Goal: Transaction & Acquisition: Purchase product/service

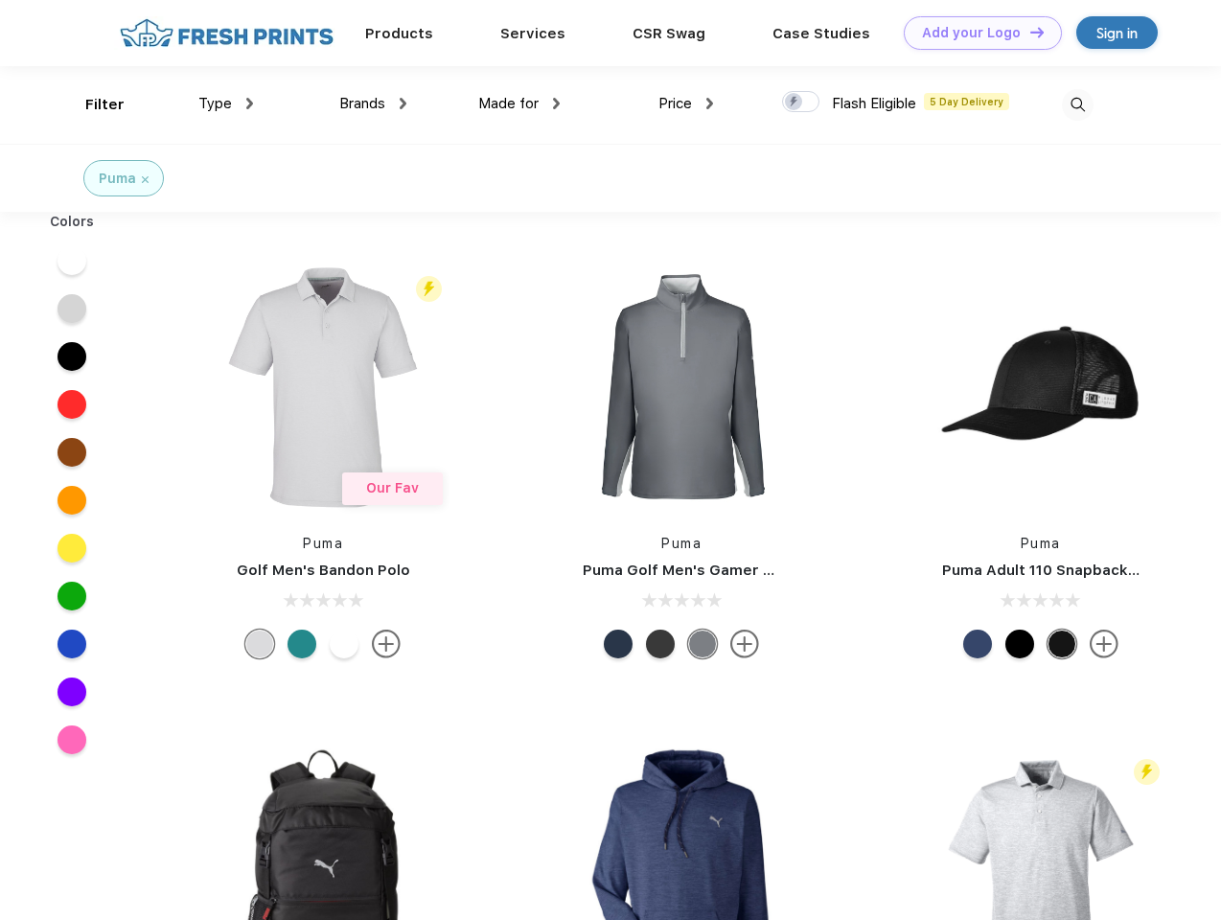
click at [976, 33] on link "Add your Logo Design Tool" at bounding box center [983, 33] width 158 height 34
click at [0, 0] on div "Design Tool" at bounding box center [0, 0] width 0 height 0
click at [1028, 32] on link "Add your Logo Design Tool" at bounding box center [983, 33] width 158 height 34
click at [92, 104] on div "Filter" at bounding box center [104, 105] width 39 height 22
click at [226, 104] on span "Type" at bounding box center [215, 103] width 34 height 17
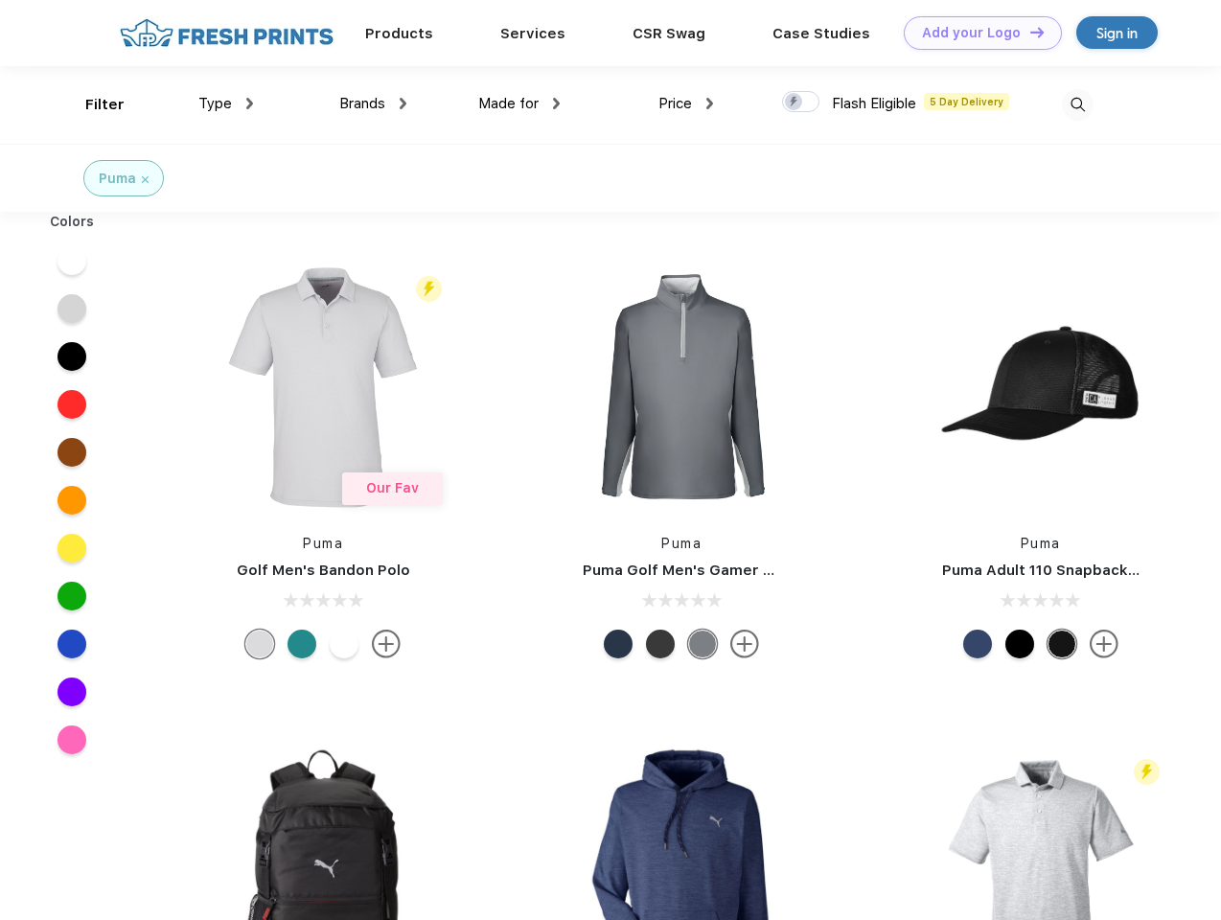
click at [373, 104] on span "Brands" at bounding box center [362, 103] width 46 height 17
click at [519, 104] on span "Made for" at bounding box center [508, 103] width 60 height 17
click at [686, 104] on span "Price" at bounding box center [675, 103] width 34 height 17
click at [801, 103] on div at bounding box center [800, 101] width 37 height 21
click at [794, 103] on input "checkbox" at bounding box center [788, 96] width 12 height 12
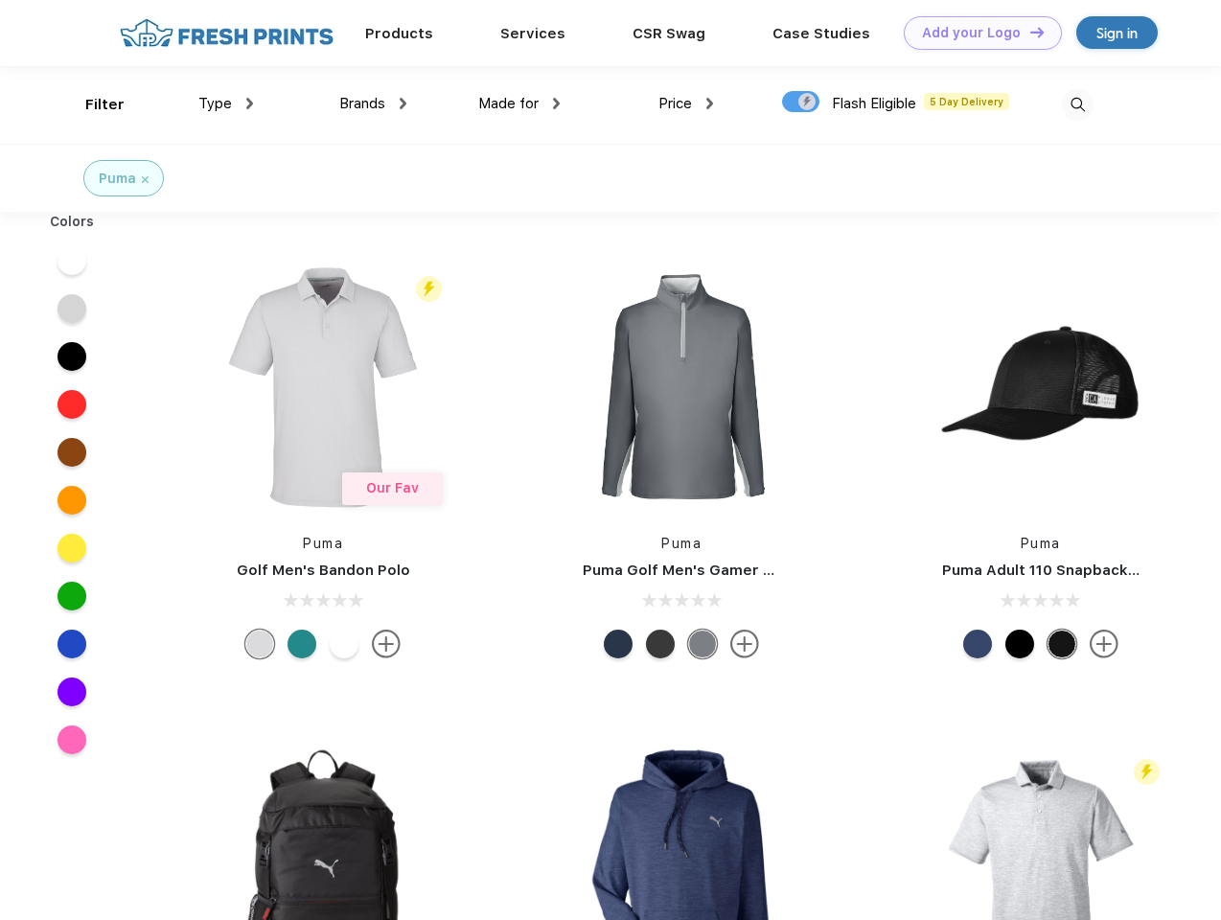
click at [1077, 104] on img at bounding box center [1078, 105] width 32 height 32
